Goal: Information Seeking & Learning: Learn about a topic

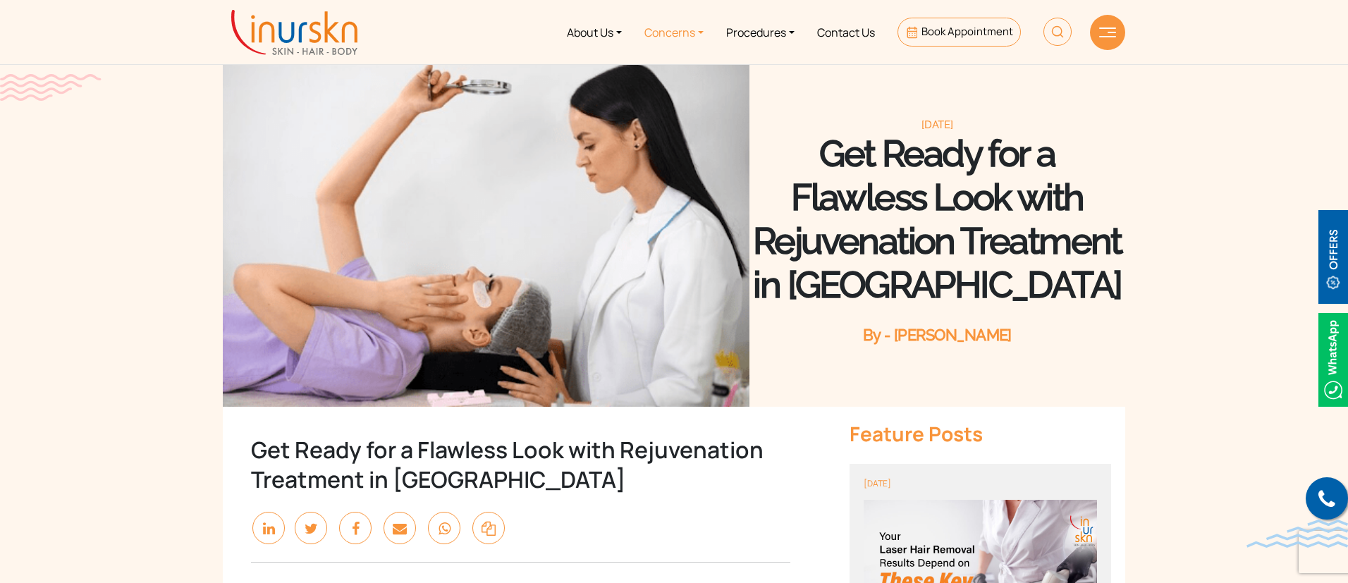
click at [684, 26] on link "Concerns" at bounding box center [674, 32] width 82 height 53
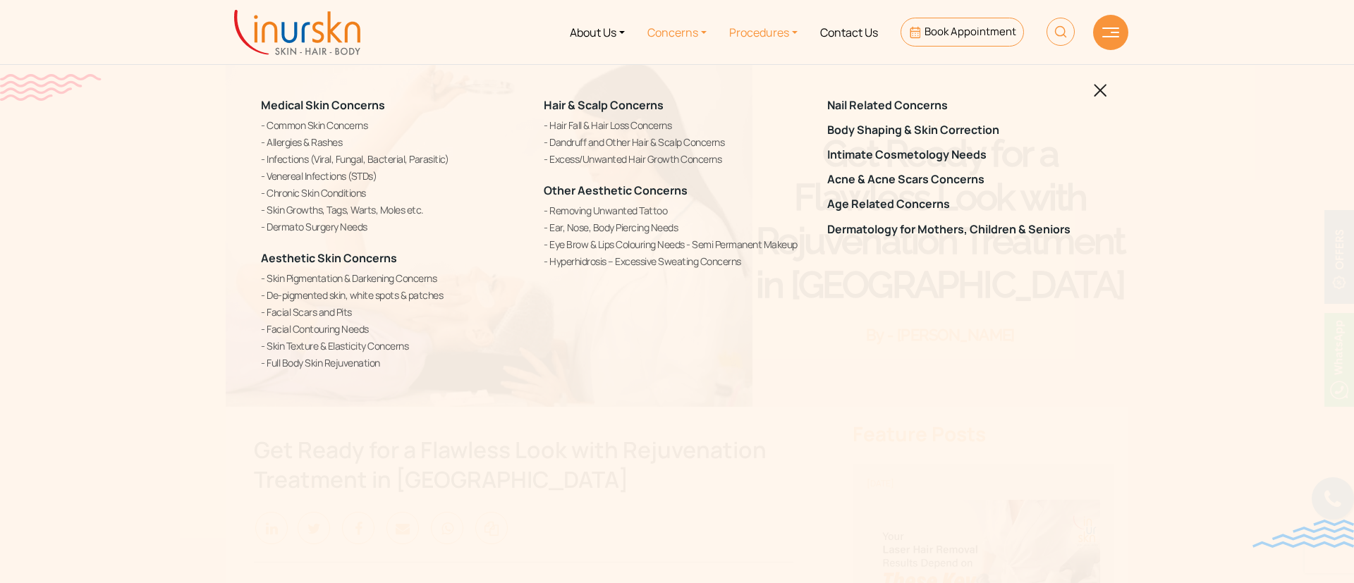
click at [755, 29] on link "Procedures" at bounding box center [763, 32] width 91 height 53
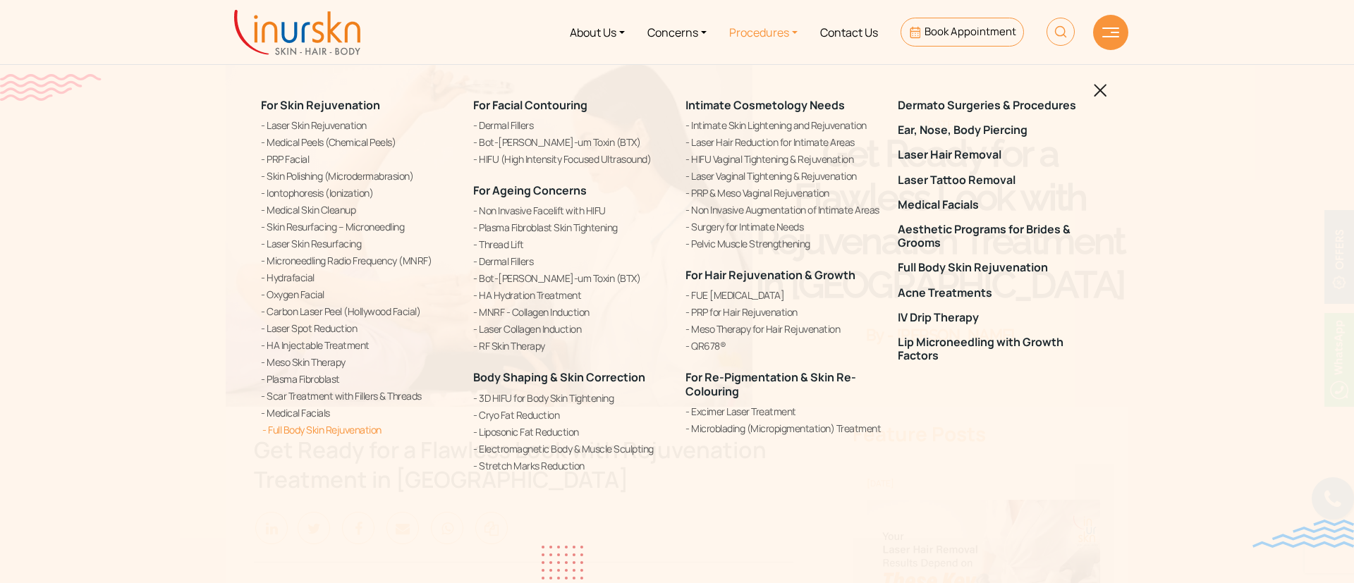
copy div "For Skin Rejuvenation Laser Skin Rejuvenation Medical Peels (Chemical Peels) PR…"
drag, startPoint x: 237, startPoint y: 93, endPoint x: 383, endPoint y: 423, distance: 360.8
click at [383, 423] on div "For Skin Rejuvenation Laser Skin Rejuvenation Medical Peels (Chemical Peels) PR…" at bounding box center [677, 291] width 1354 height 583
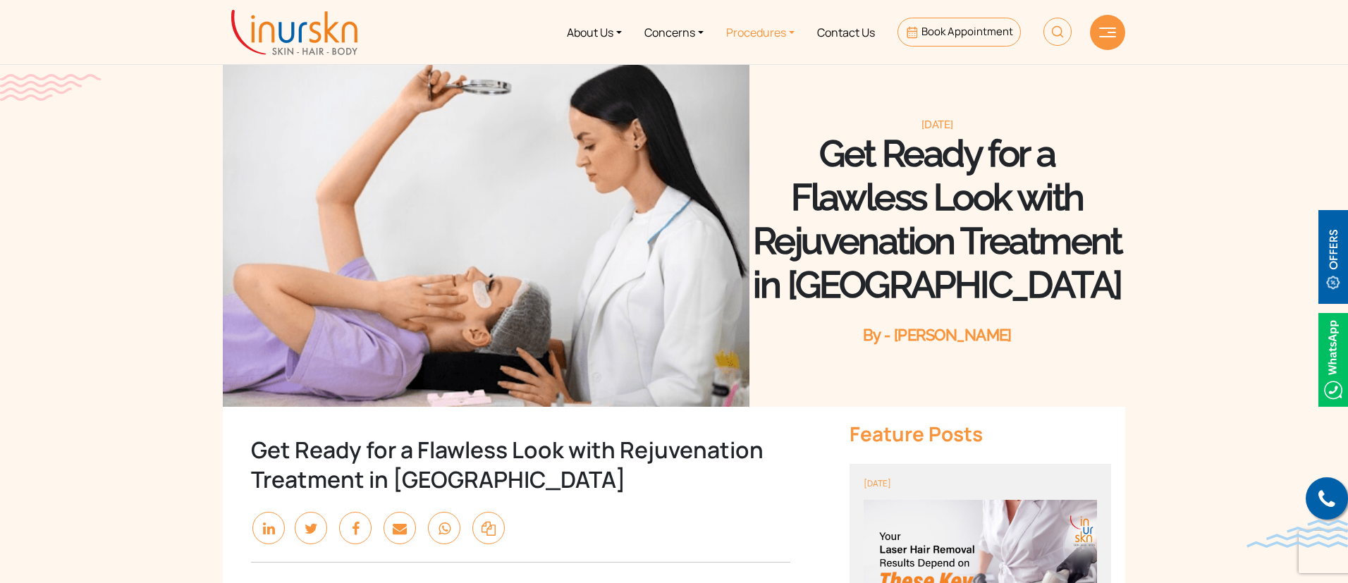
click at [750, 27] on link "Procedures" at bounding box center [760, 32] width 91 height 53
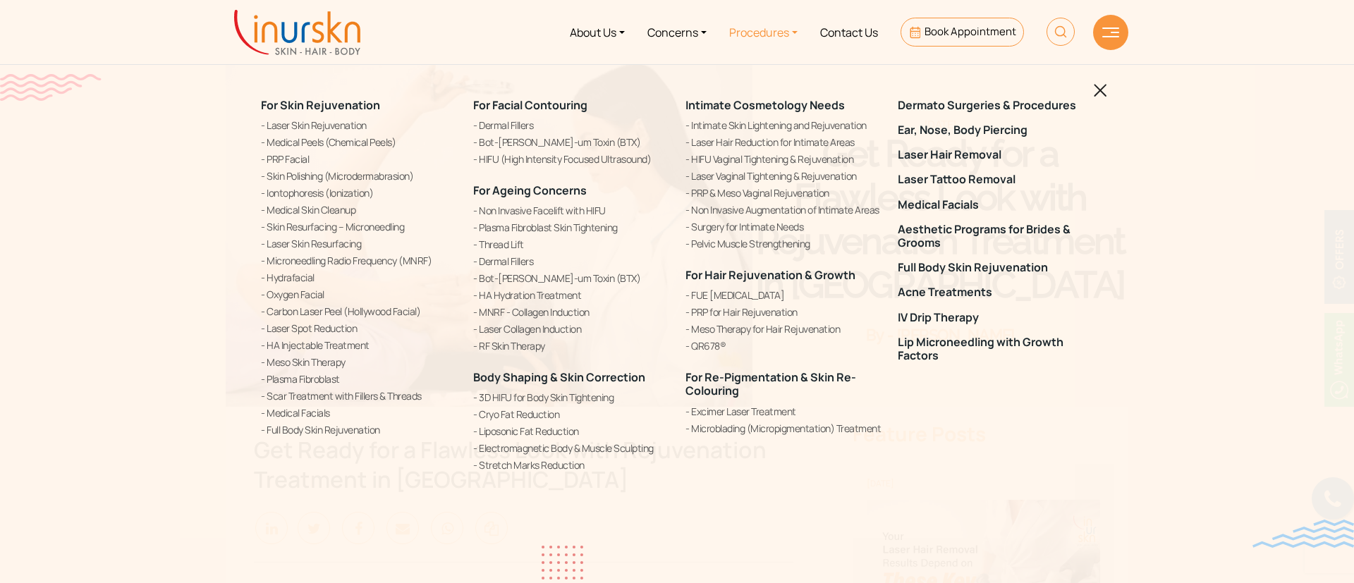
click at [1268, 231] on div "For Skin Rejuvenation Laser Skin Rejuvenation Medical Peels (Chemical Peels) PR…" at bounding box center [677, 291] width 1354 height 583
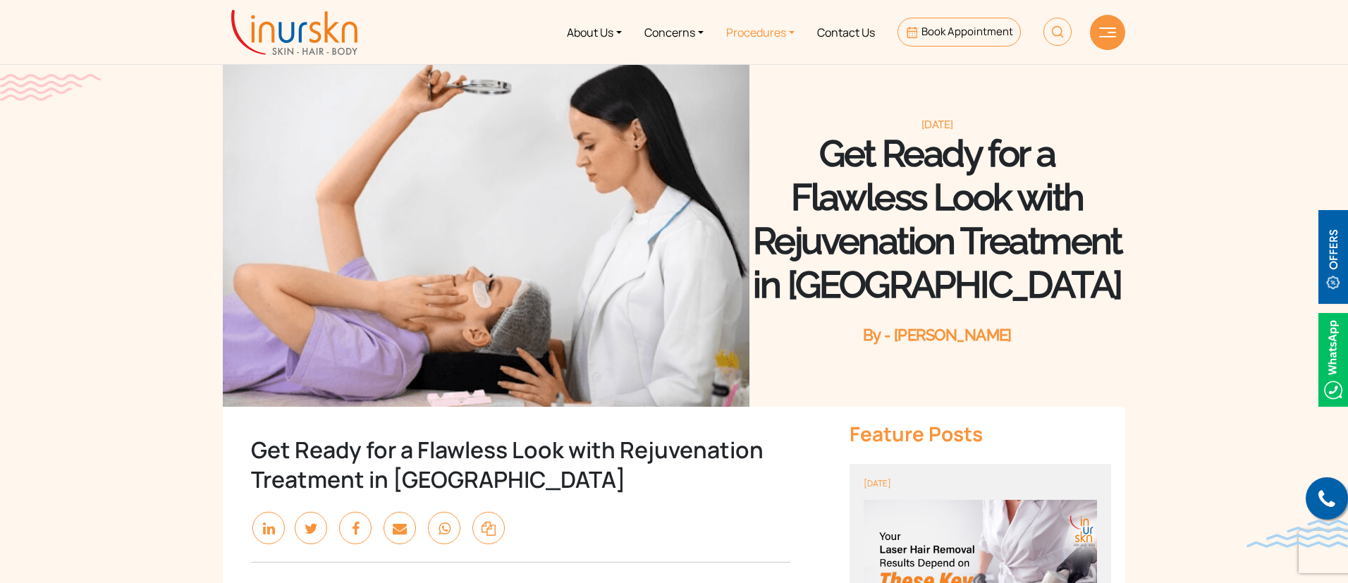
click at [747, 25] on link "Procedures" at bounding box center [760, 32] width 91 height 53
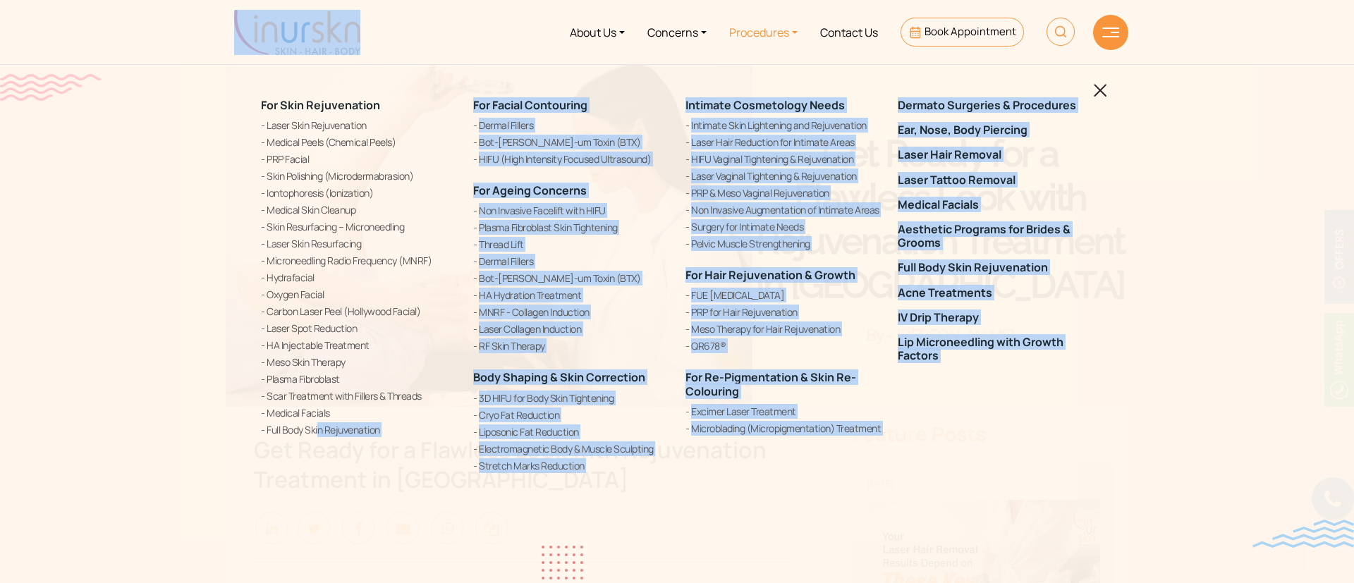
drag, startPoint x: 179, startPoint y: 6, endPoint x: 195, endPoint y: 441, distance: 434.6
click at [228, 0] on body "Enquiry Form Submit Offers & Pricing View All Permanent Laser Hair Reduction – …" at bounding box center [677, 0] width 1354 height 0
click at [1244, 346] on div "For Skin Rejuvenation Laser Skin Rejuvenation Medical Peels (Chemical Peels) PR…" at bounding box center [677, 291] width 1354 height 583
